Goal: Task Accomplishment & Management: Manage account settings

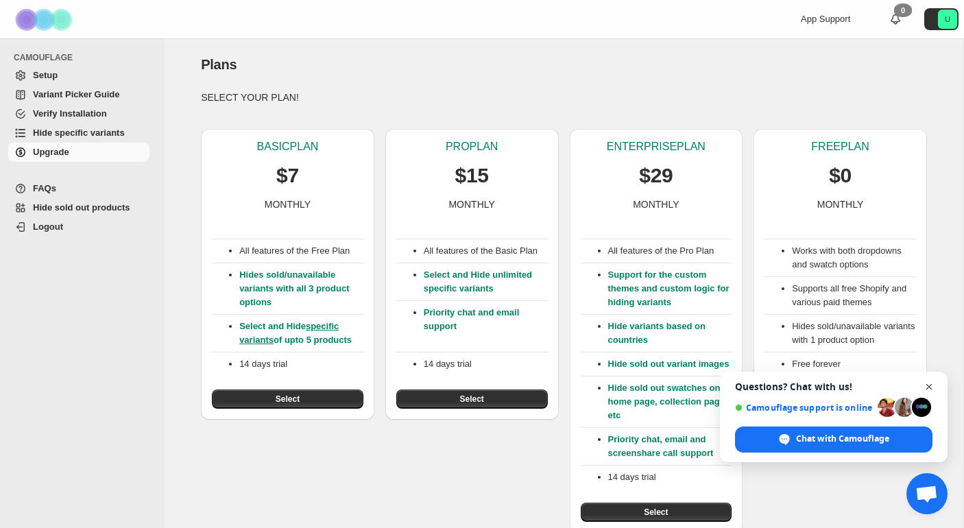
click at [928, 386] on span "Close chat" at bounding box center [929, 386] width 17 height 17
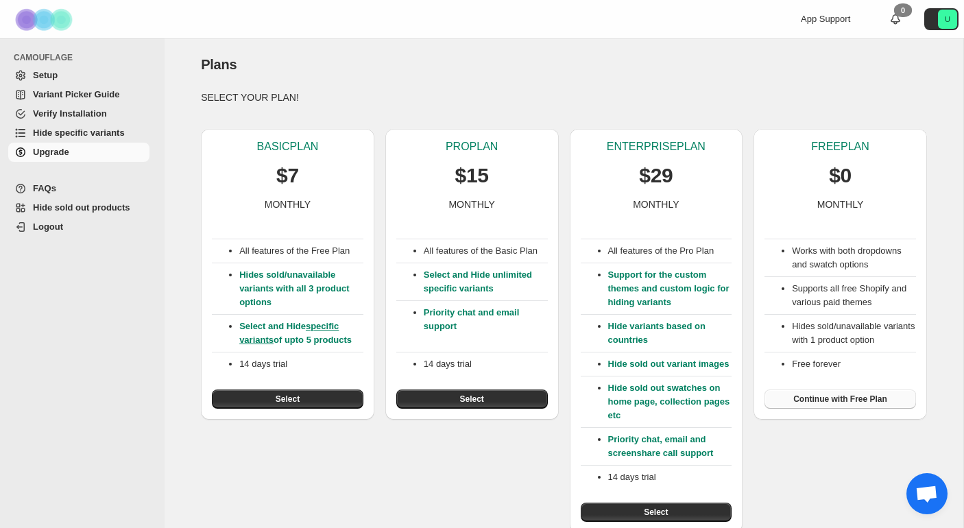
click at [840, 405] on span "Continue with Free Plan" at bounding box center [840, 399] width 94 height 11
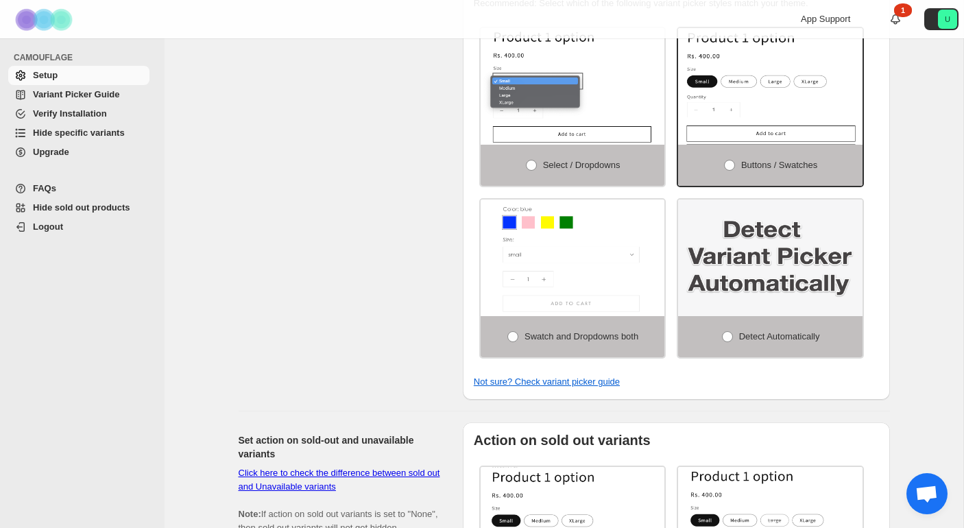
scroll to position [511, 0]
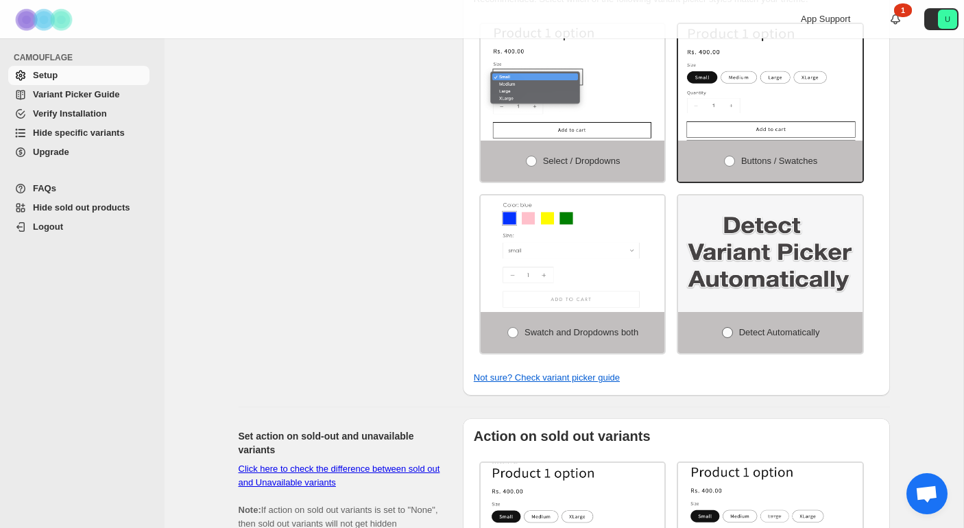
click at [722, 338] on span at bounding box center [727, 332] width 11 height 11
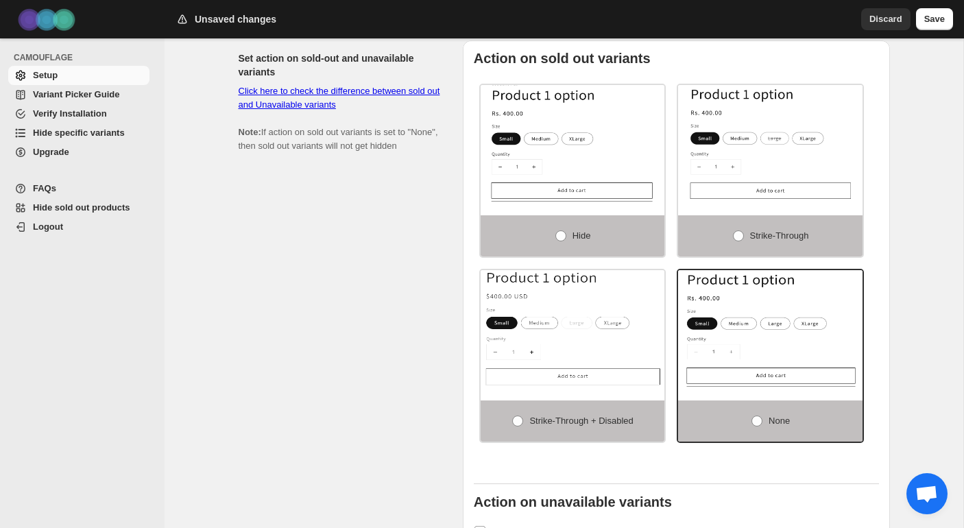
scroll to position [887, 0]
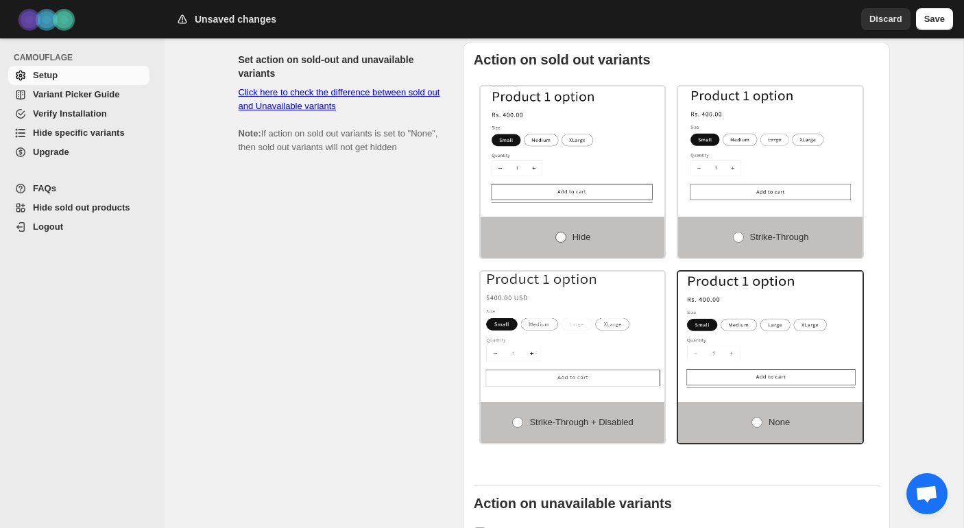
click at [562, 241] on span at bounding box center [560, 237] width 11 height 11
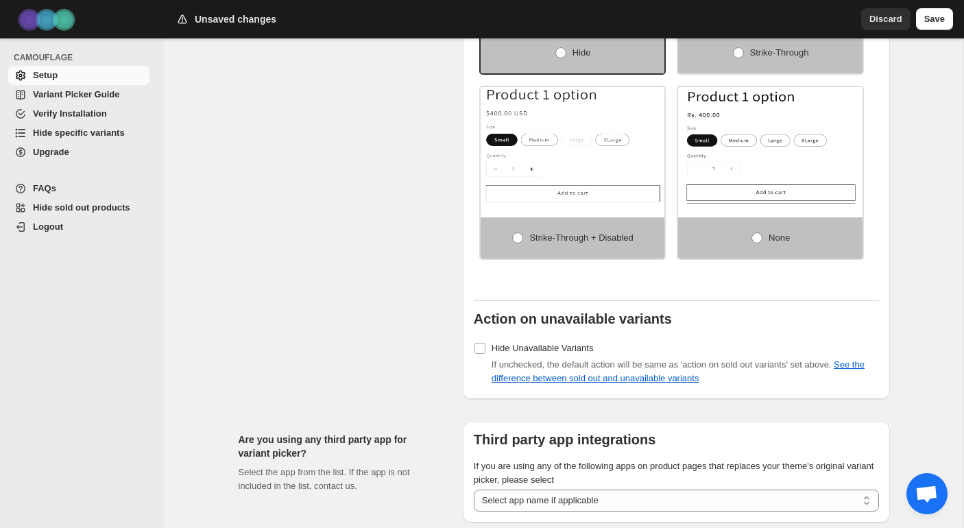
scroll to position [1076, 0]
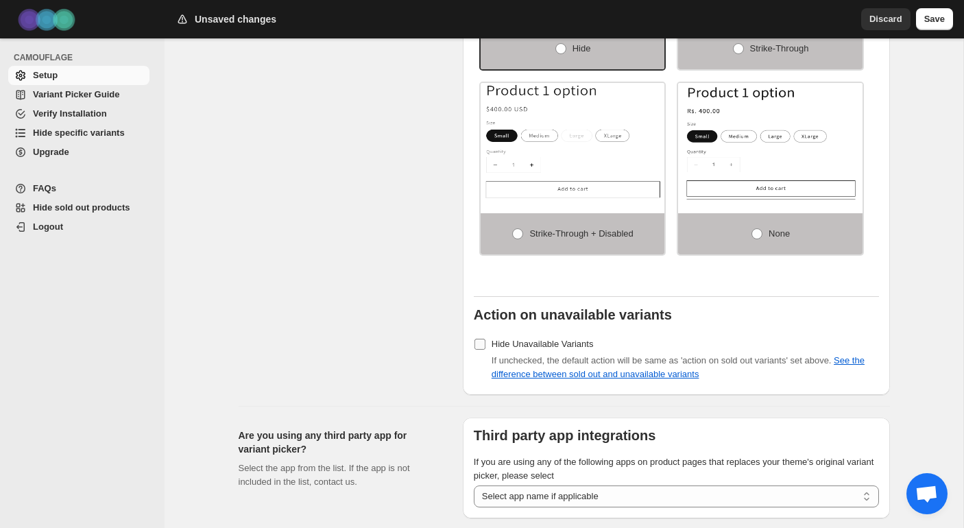
click at [480, 354] on label "Hide Unavailable Variants" at bounding box center [534, 344] width 120 height 19
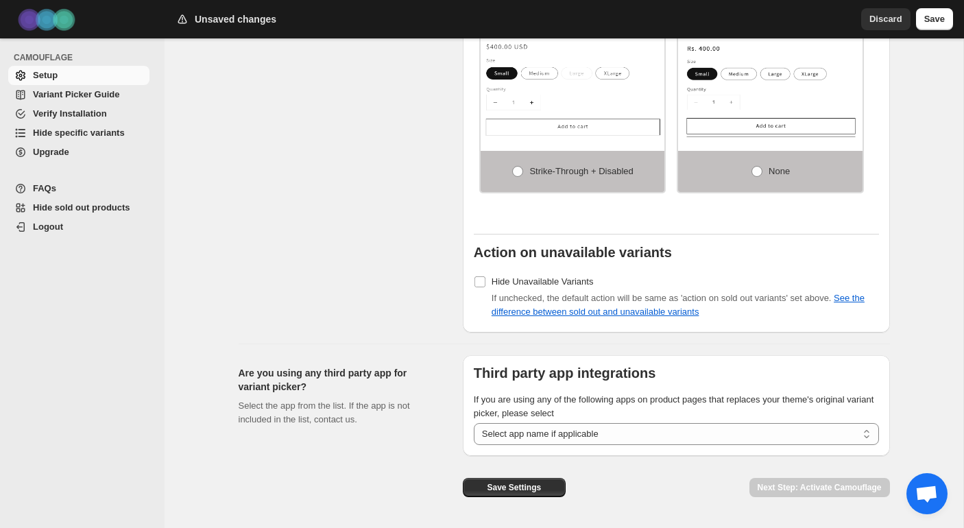
scroll to position [1181, 0]
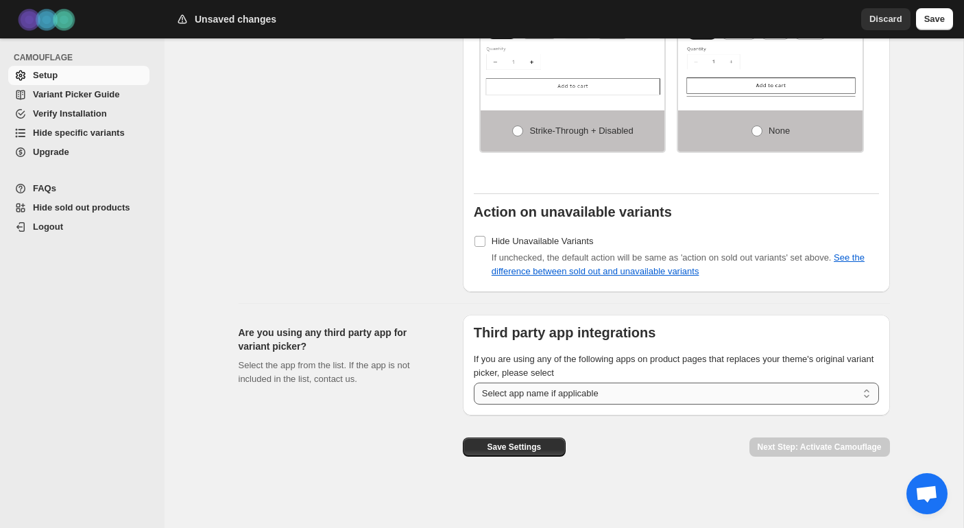
click at [540, 394] on select "**********" at bounding box center [676, 394] width 405 height 22
click at [474, 448] on button "Save Settings" at bounding box center [514, 446] width 103 height 19
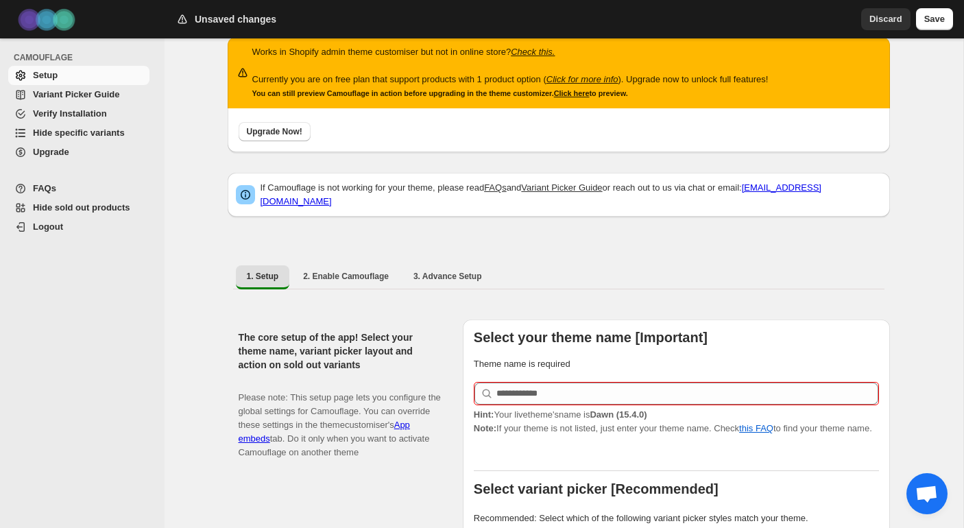
scroll to position [0, 0]
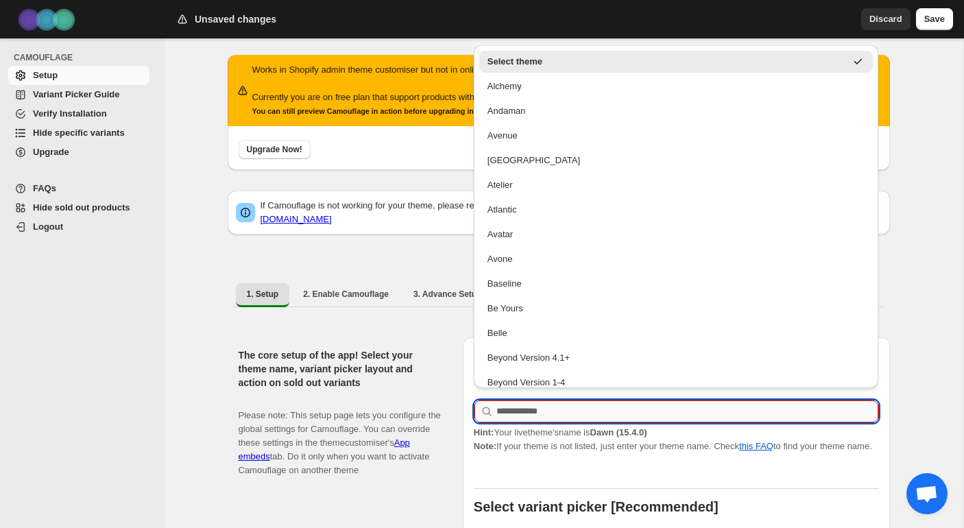
click at [527, 400] on input "text" at bounding box center [687, 411] width 382 height 22
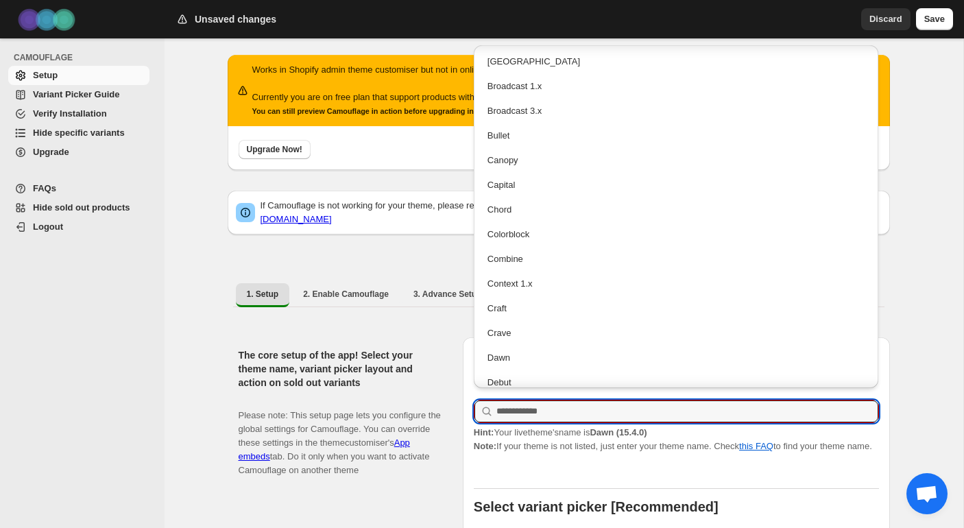
scroll to position [556, 0]
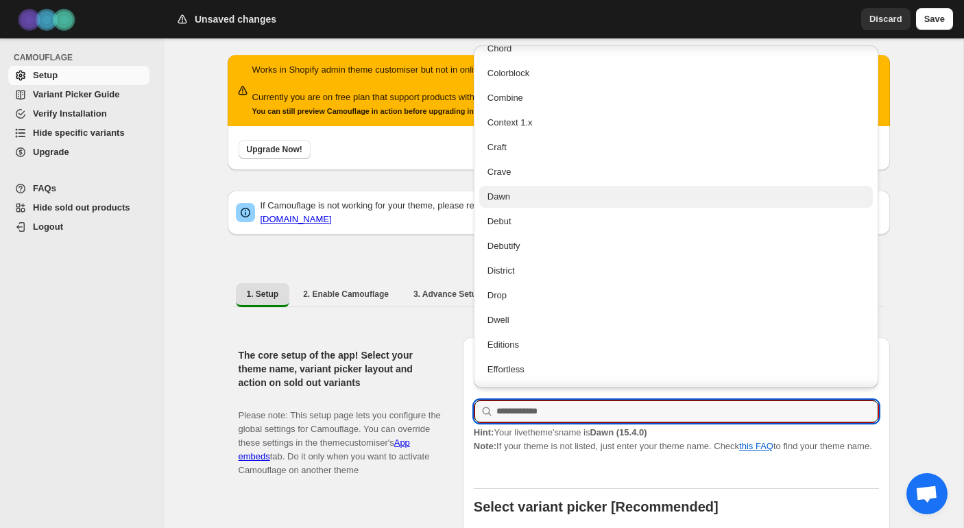
click at [511, 200] on div "Dawn" at bounding box center [676, 197] width 378 height 14
type input "****"
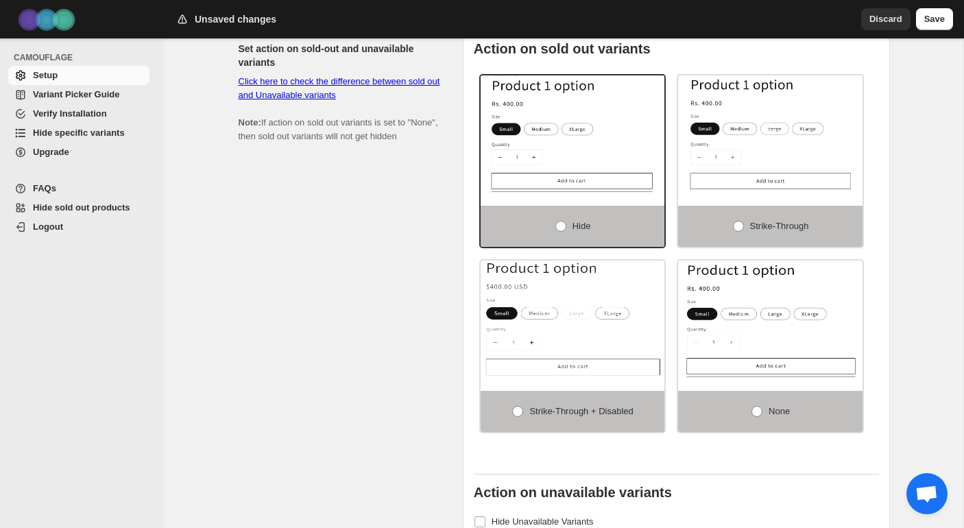
scroll to position [1181, 0]
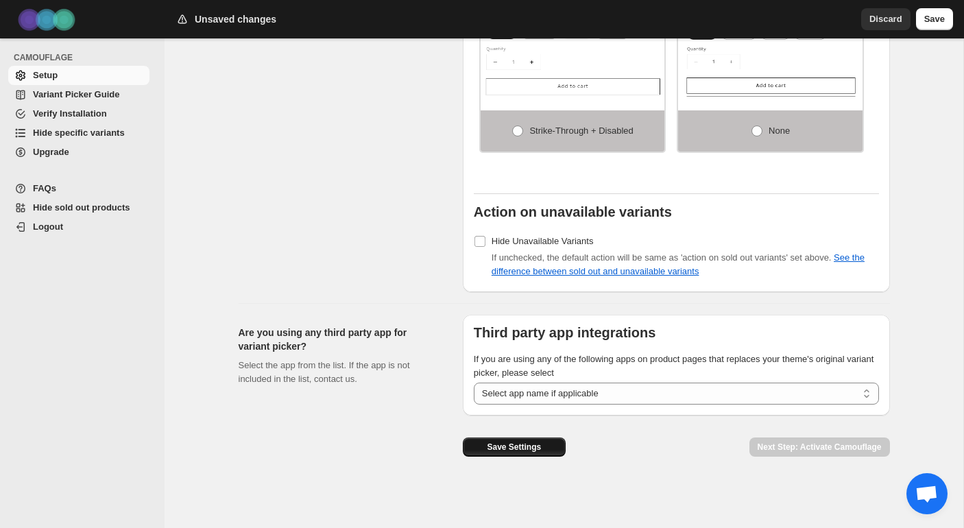
click at [527, 444] on span "Save Settings" at bounding box center [514, 447] width 54 height 11
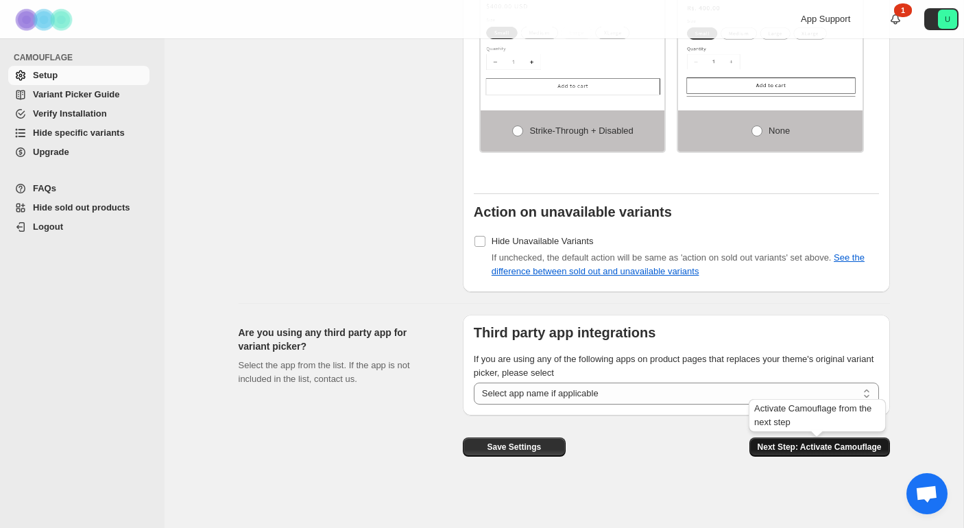
click at [776, 451] on span "Next Step: Activate Camouflage" at bounding box center [820, 447] width 124 height 11
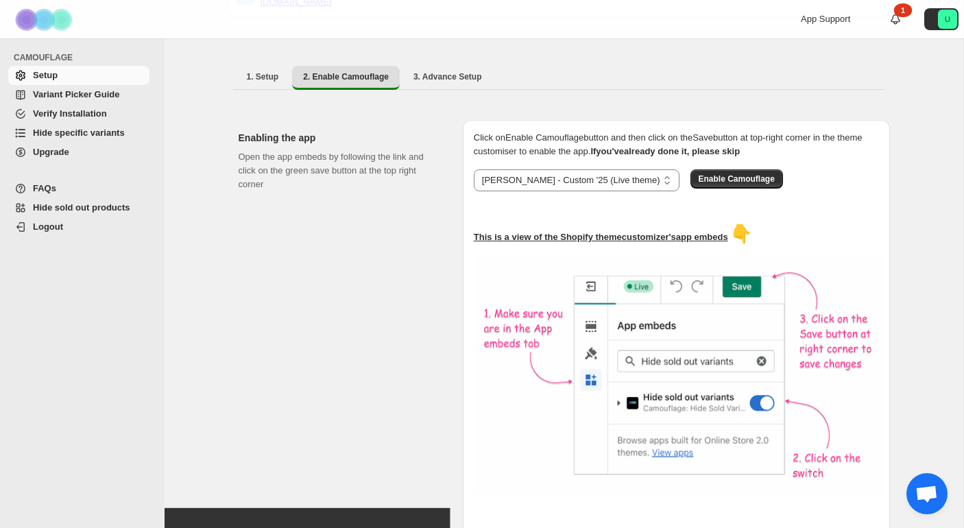
scroll to position [213, 0]
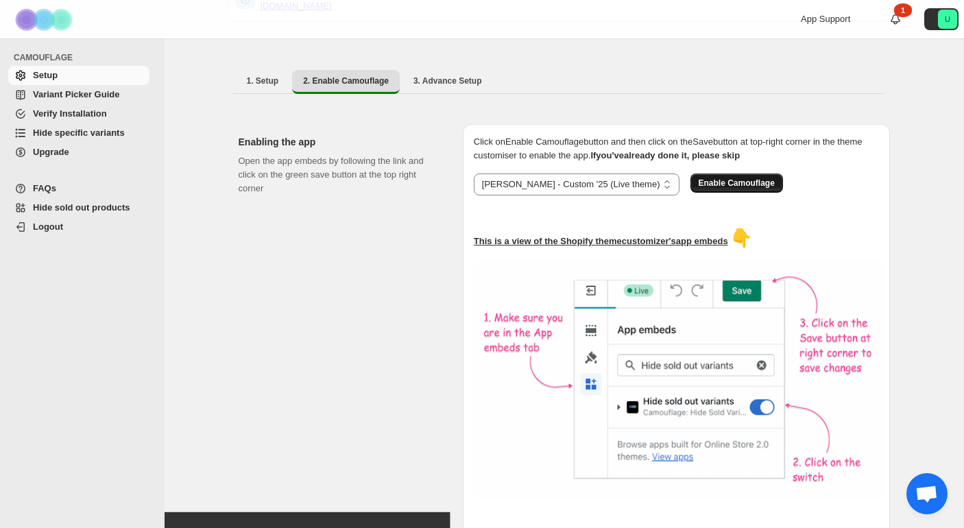
click at [699, 180] on span "Enable Camouflage" at bounding box center [737, 183] width 76 height 11
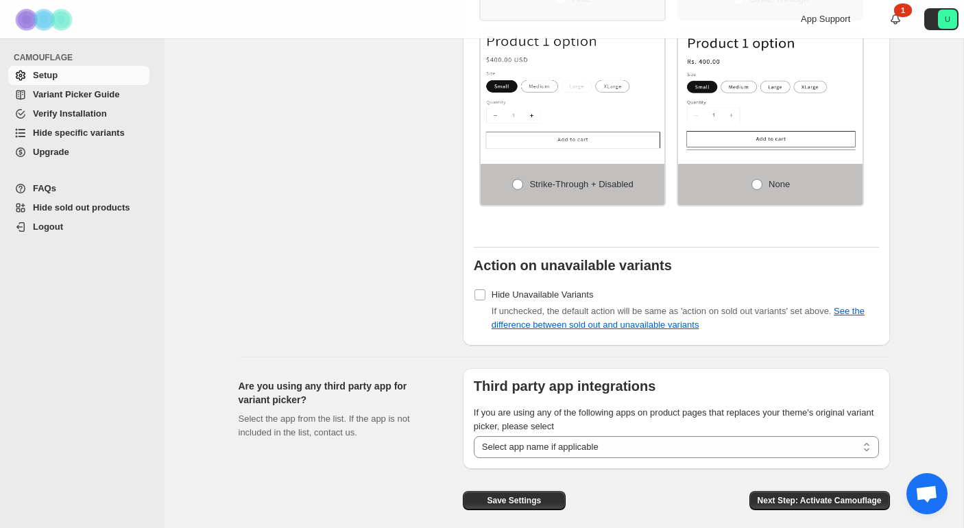
scroll to position [1181, 0]
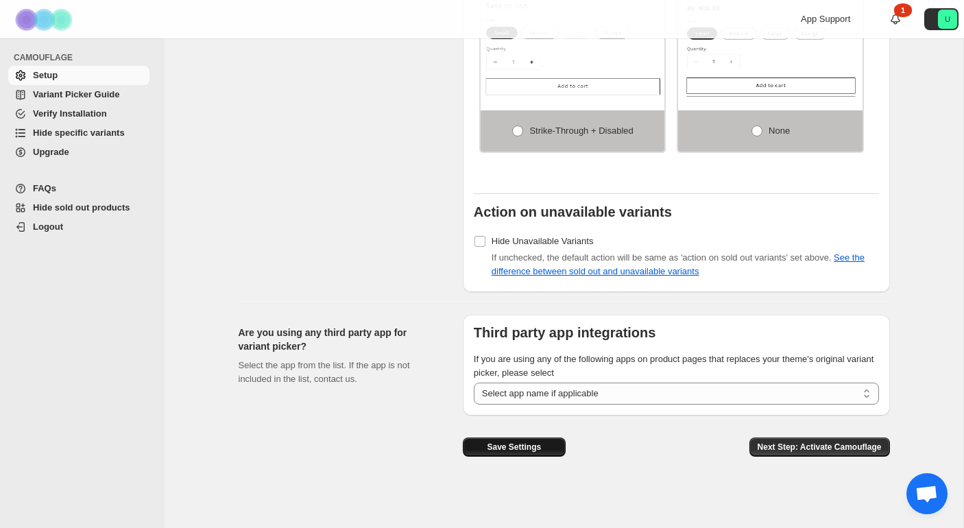
click at [507, 446] on span "Save Settings" at bounding box center [514, 447] width 54 height 11
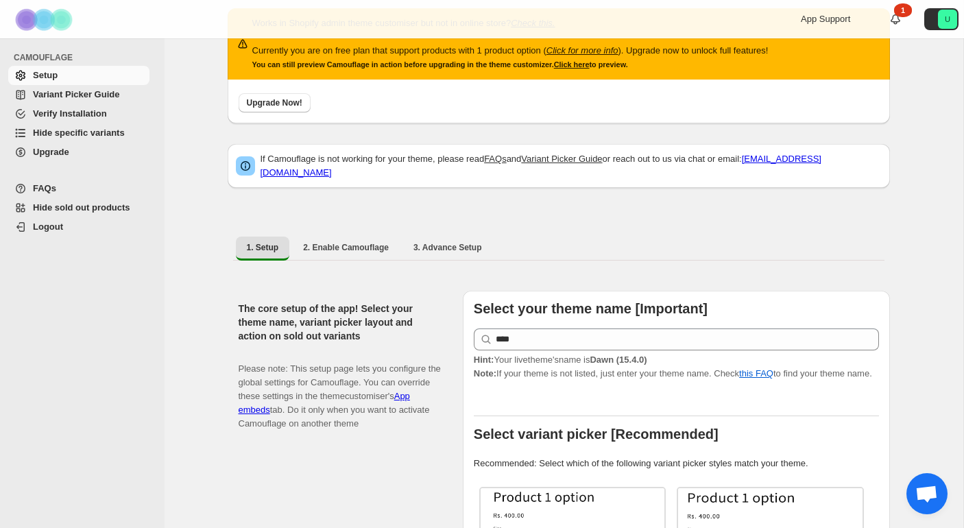
scroll to position [0, 0]
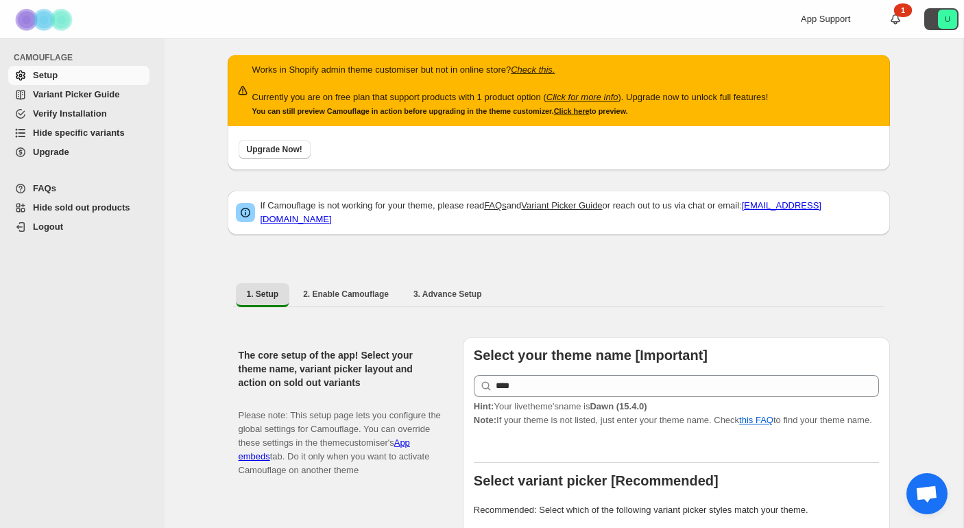
click at [942, 21] on icon "U" at bounding box center [947, 19] width 19 height 19
click at [941, 23] on icon "U" at bounding box center [947, 19] width 19 height 19
click at [899, 16] on div "1" at bounding box center [903, 10] width 18 height 14
